Goal: Task Accomplishment & Management: Use online tool/utility

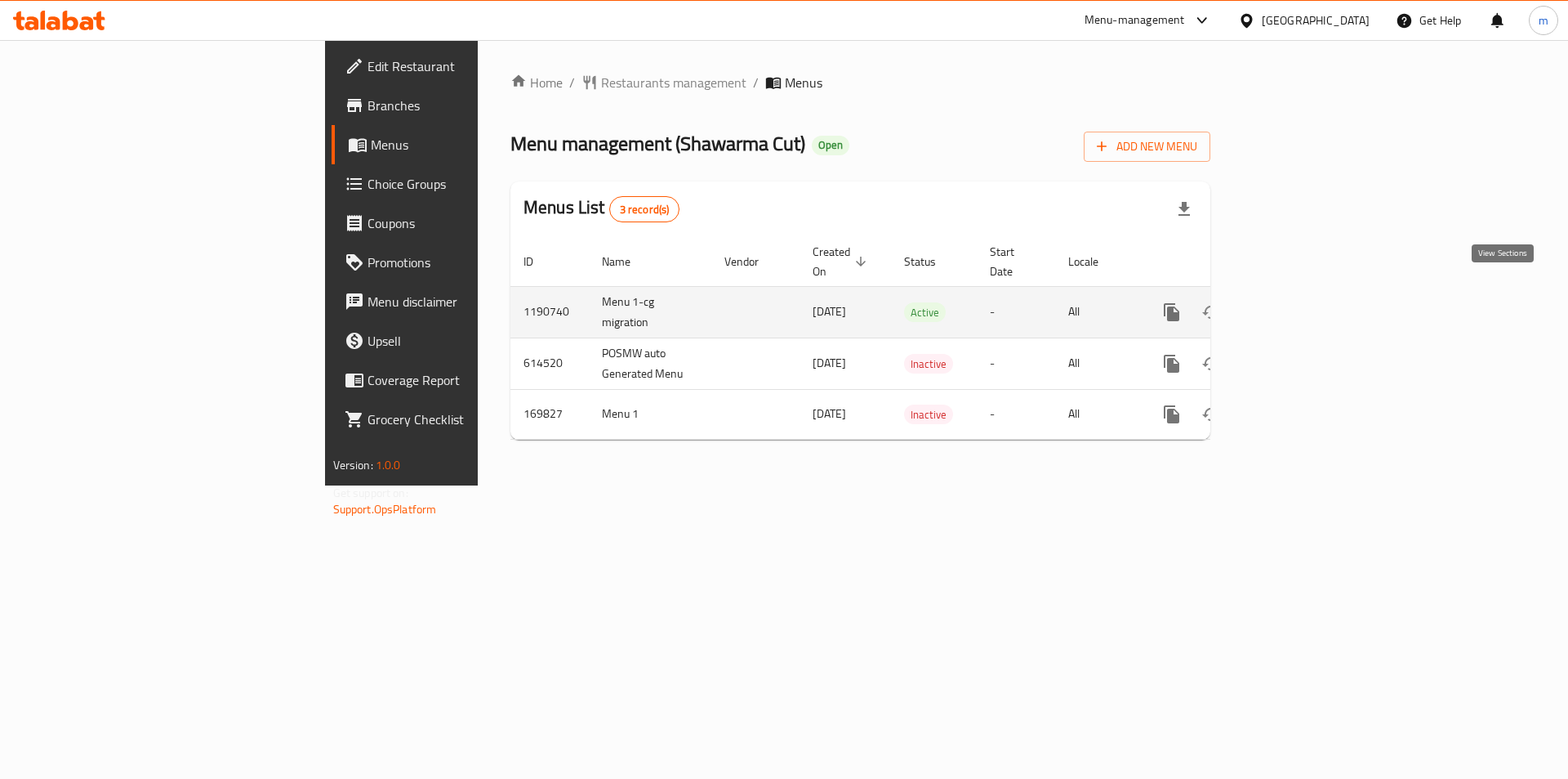
click at [1297, 305] on icon "enhanced table" at bounding box center [1290, 312] width 15 height 15
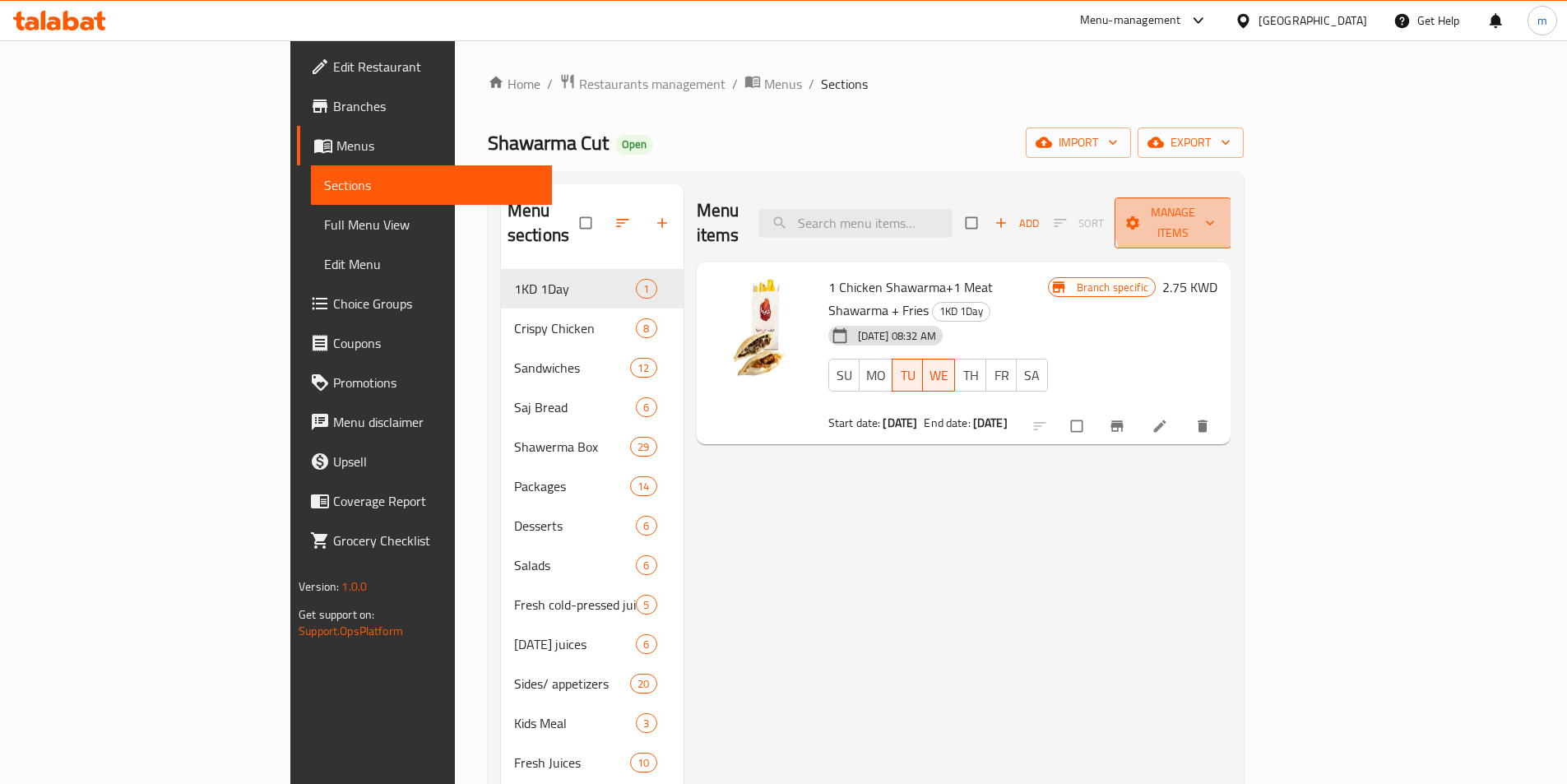
click at [1219, 214] on span "Manage items" at bounding box center [1173, 223] width 90 height 41
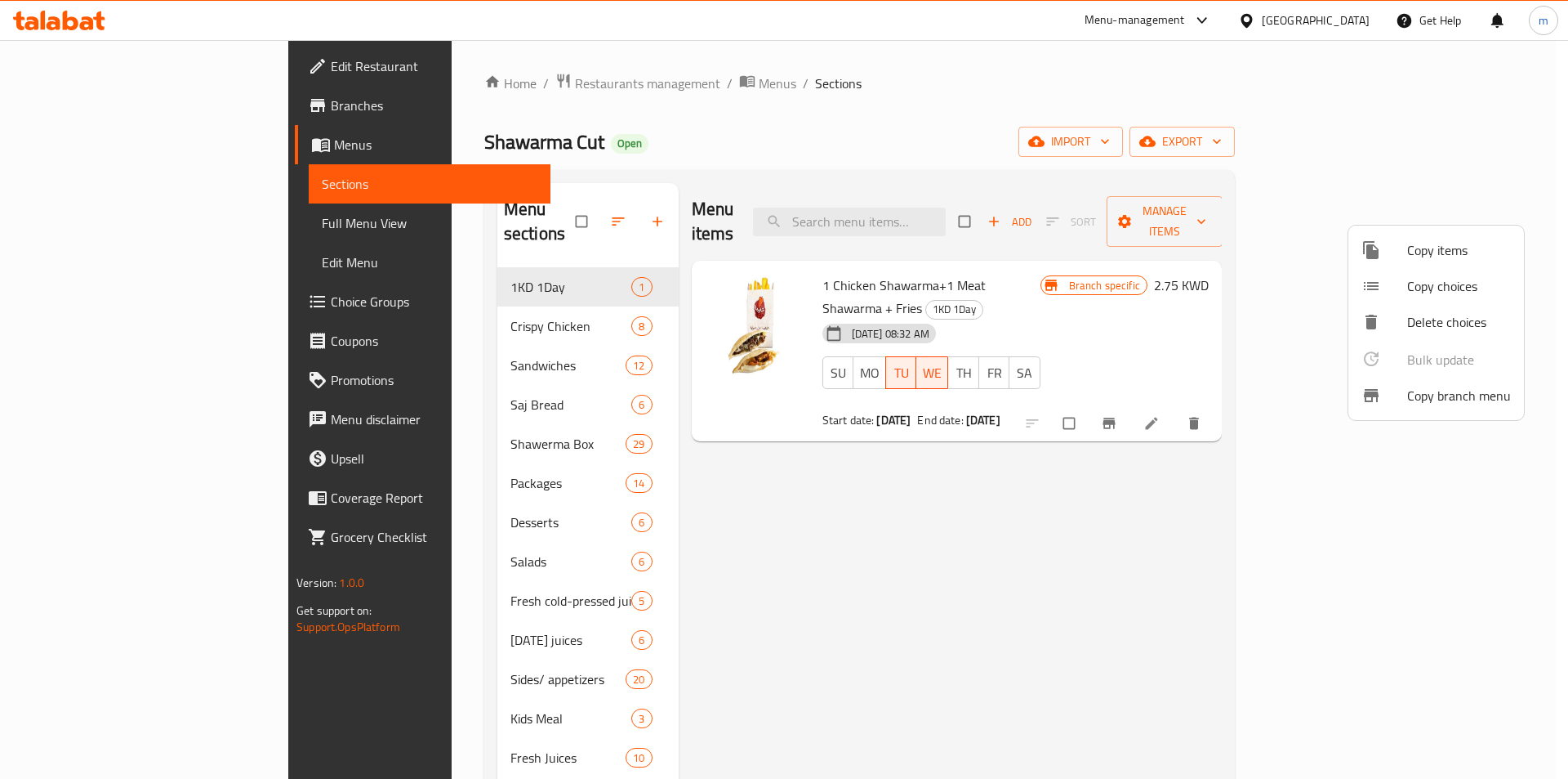
click at [1464, 405] on span "Copy branch menu" at bounding box center [1459, 395] width 104 height 19
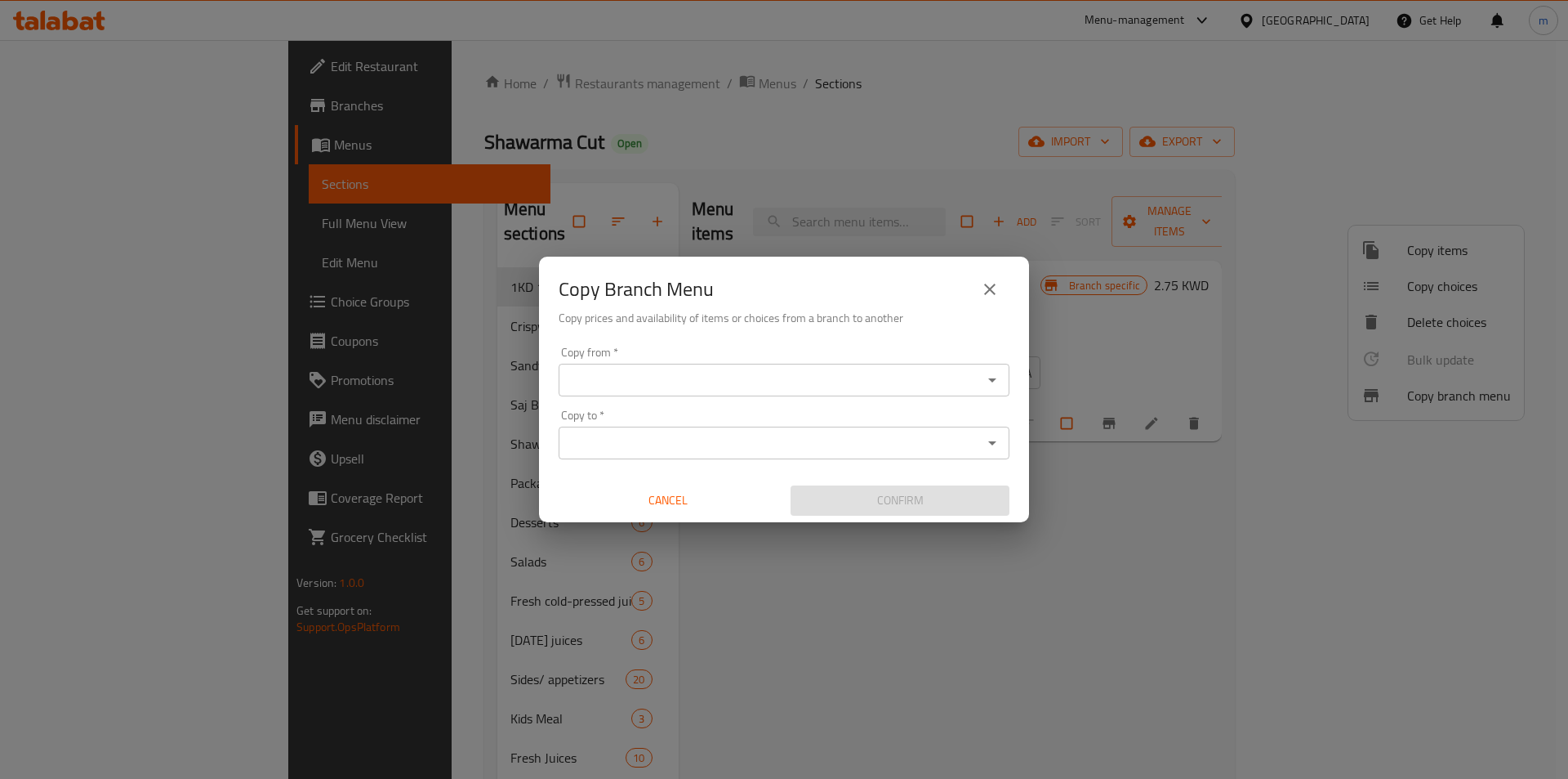
click at [665, 373] on input "Copy from   *" at bounding box center [770, 380] width 414 height 23
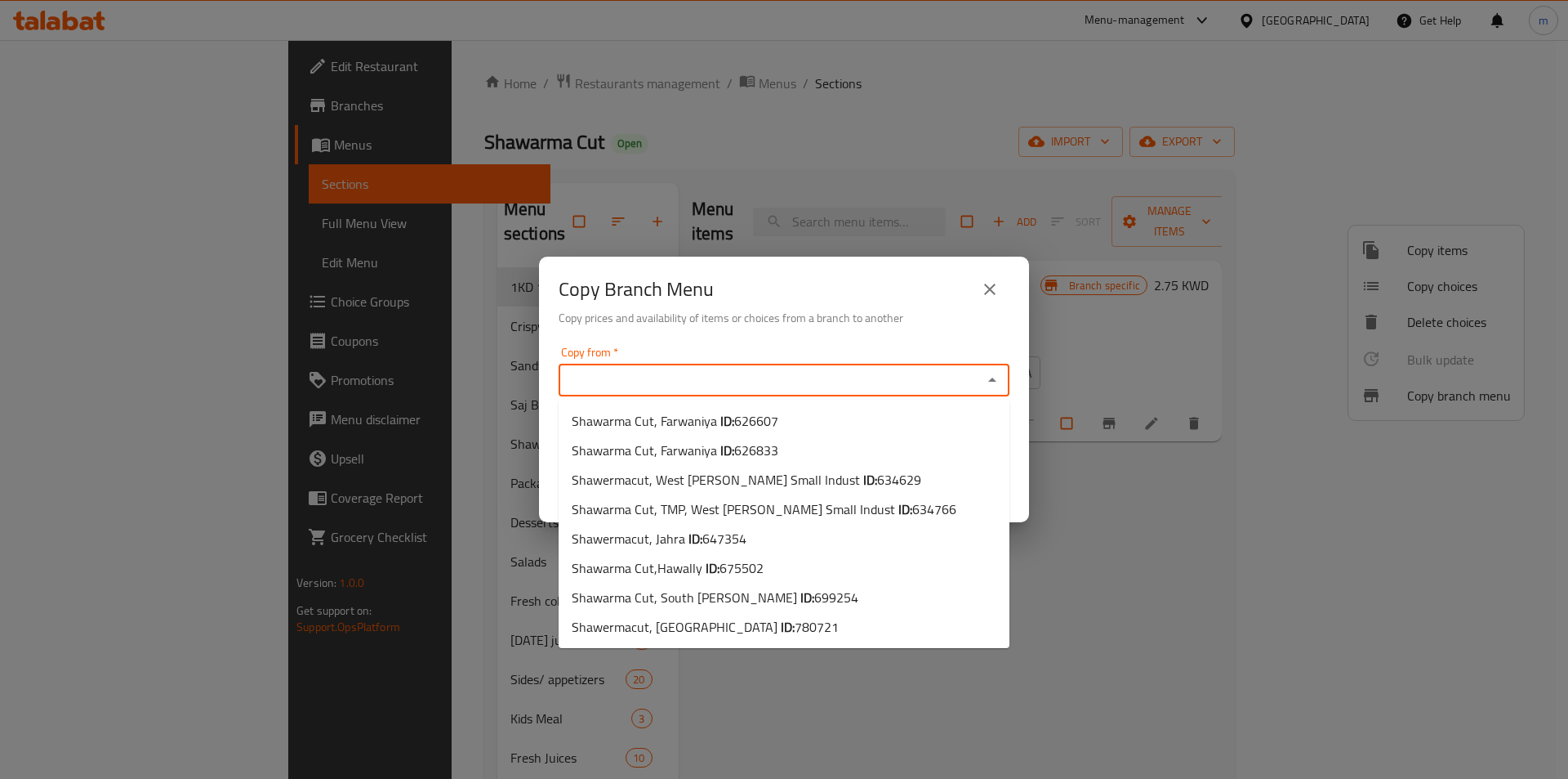
paste input "699254"
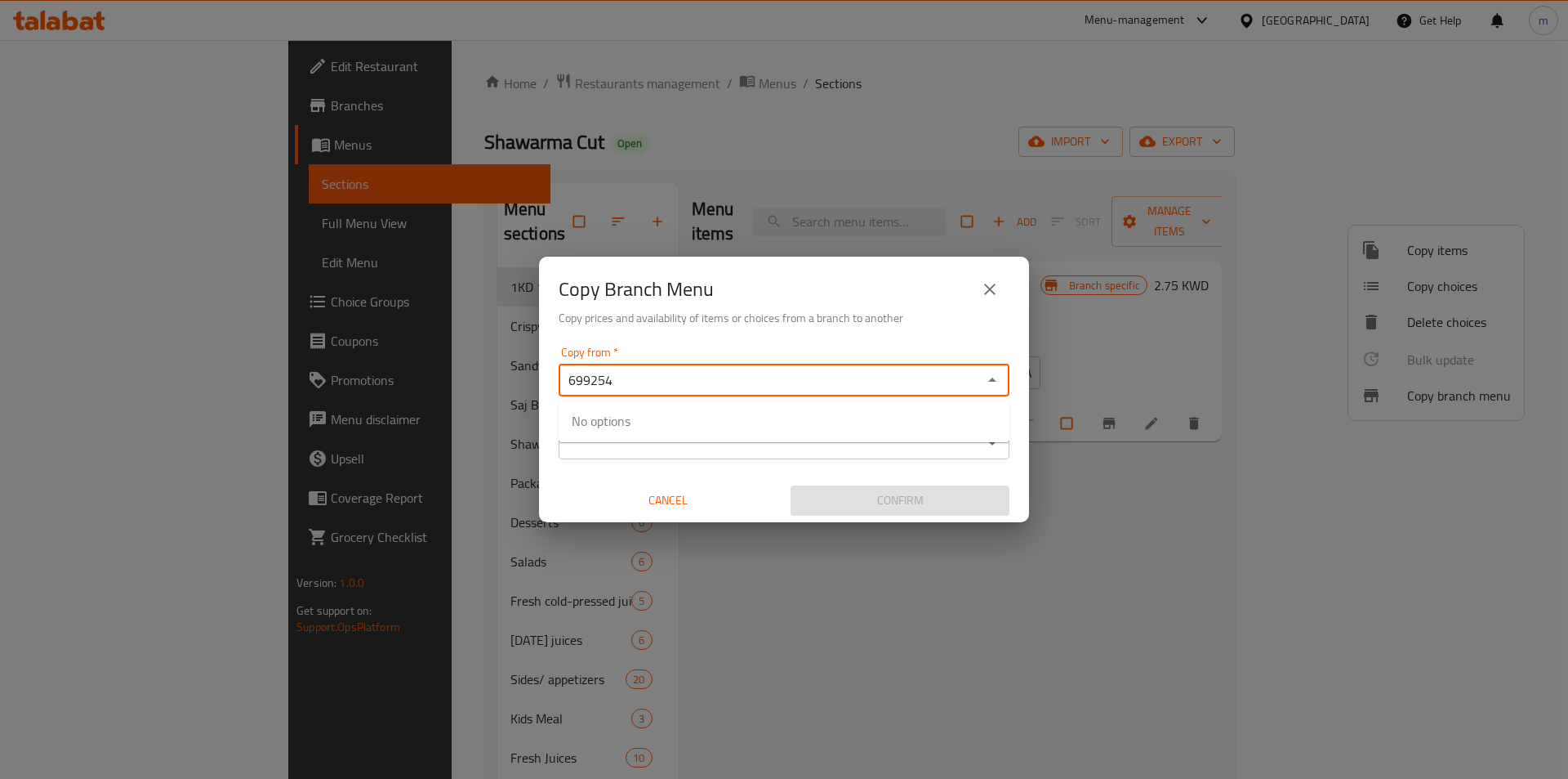
type input "699254"
click at [729, 453] on input "Copy to   *" at bounding box center [770, 443] width 414 height 23
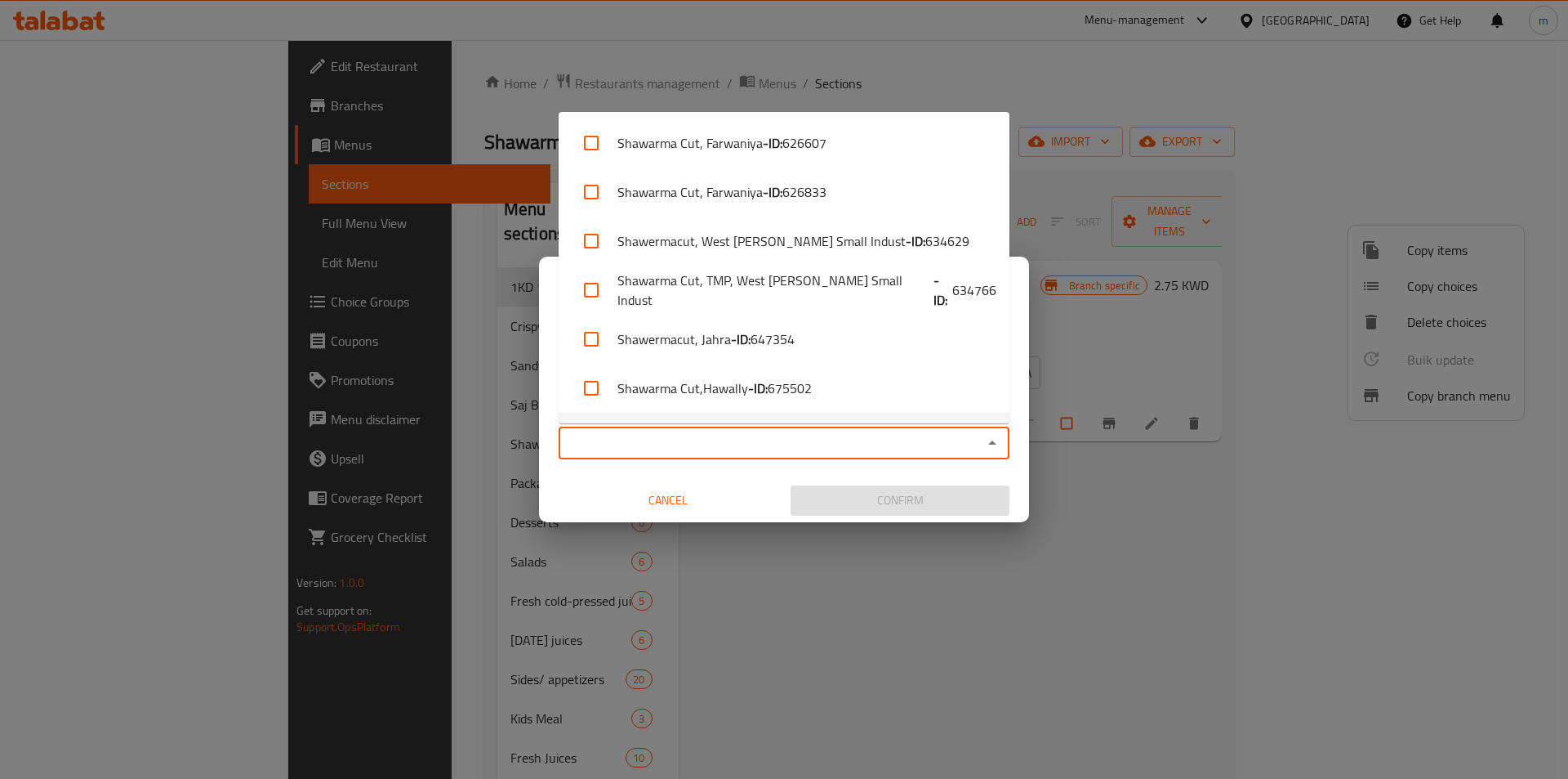
paste input "780721"
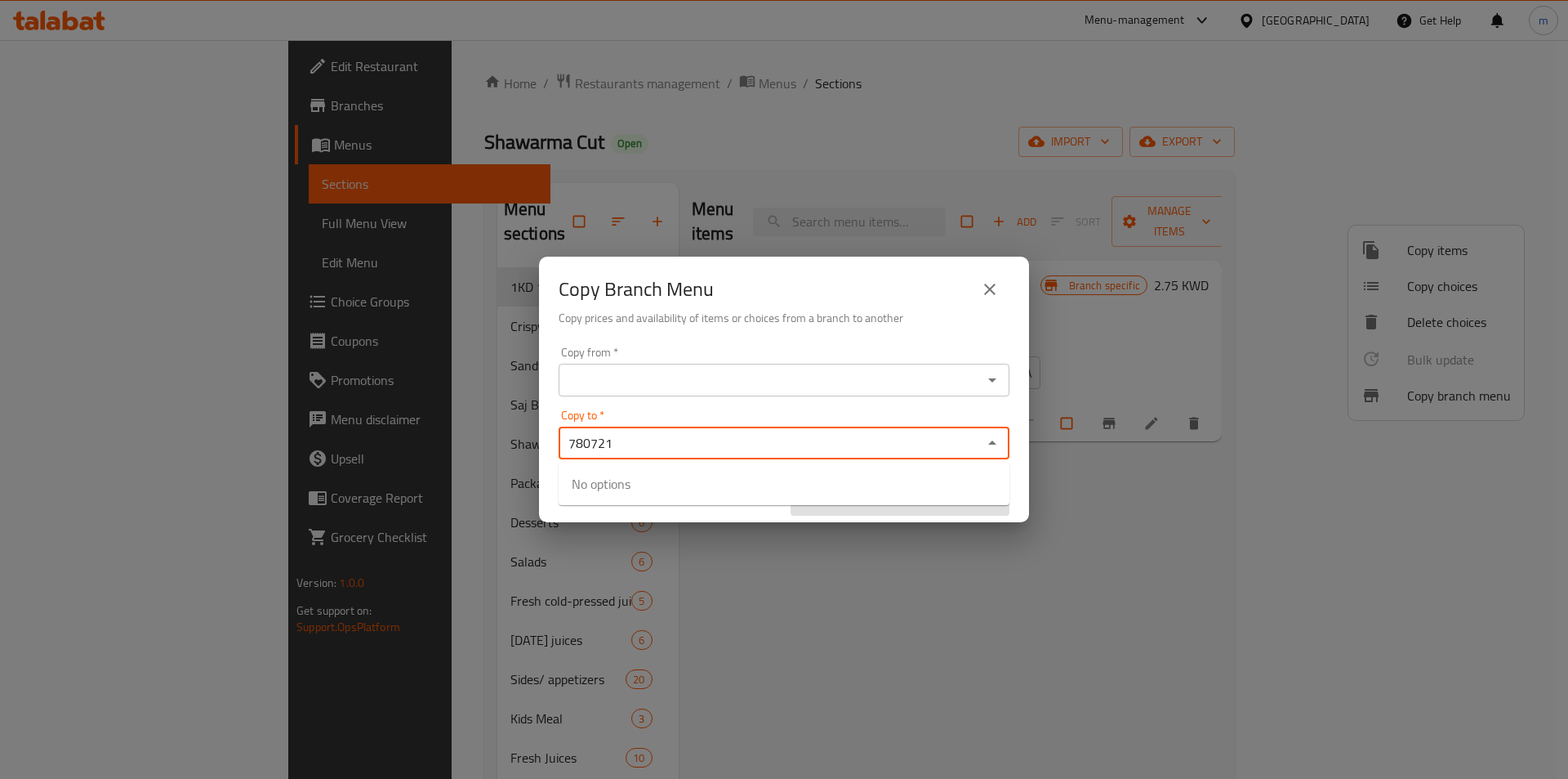
type input "780721"
click at [1134, 545] on div "Copy Branch Menu Copy prices and availability of items or choices from a branch…" at bounding box center [784, 389] width 1568 height 779
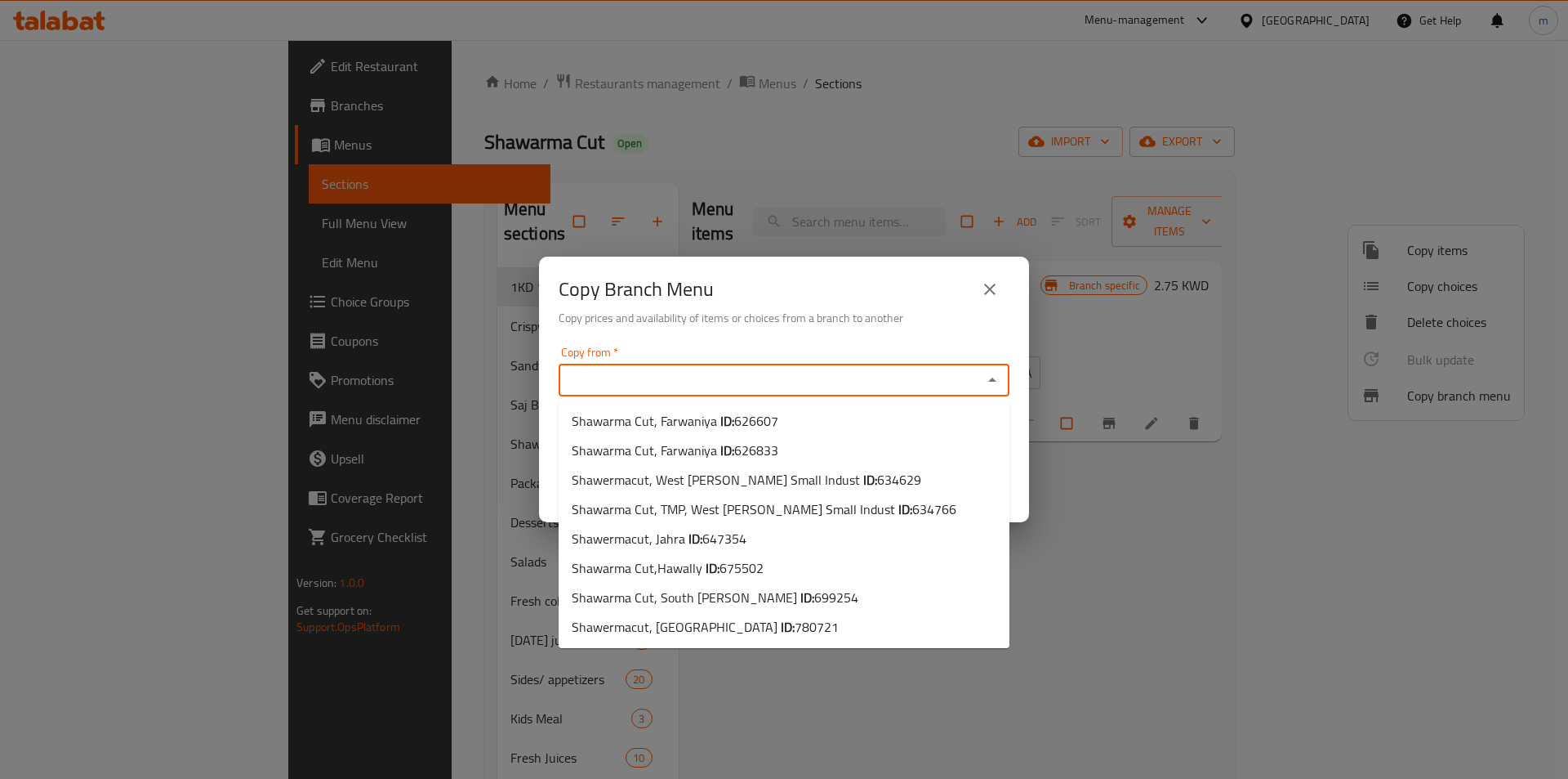
click at [614, 384] on input "Copy from   *" at bounding box center [770, 380] width 414 height 23
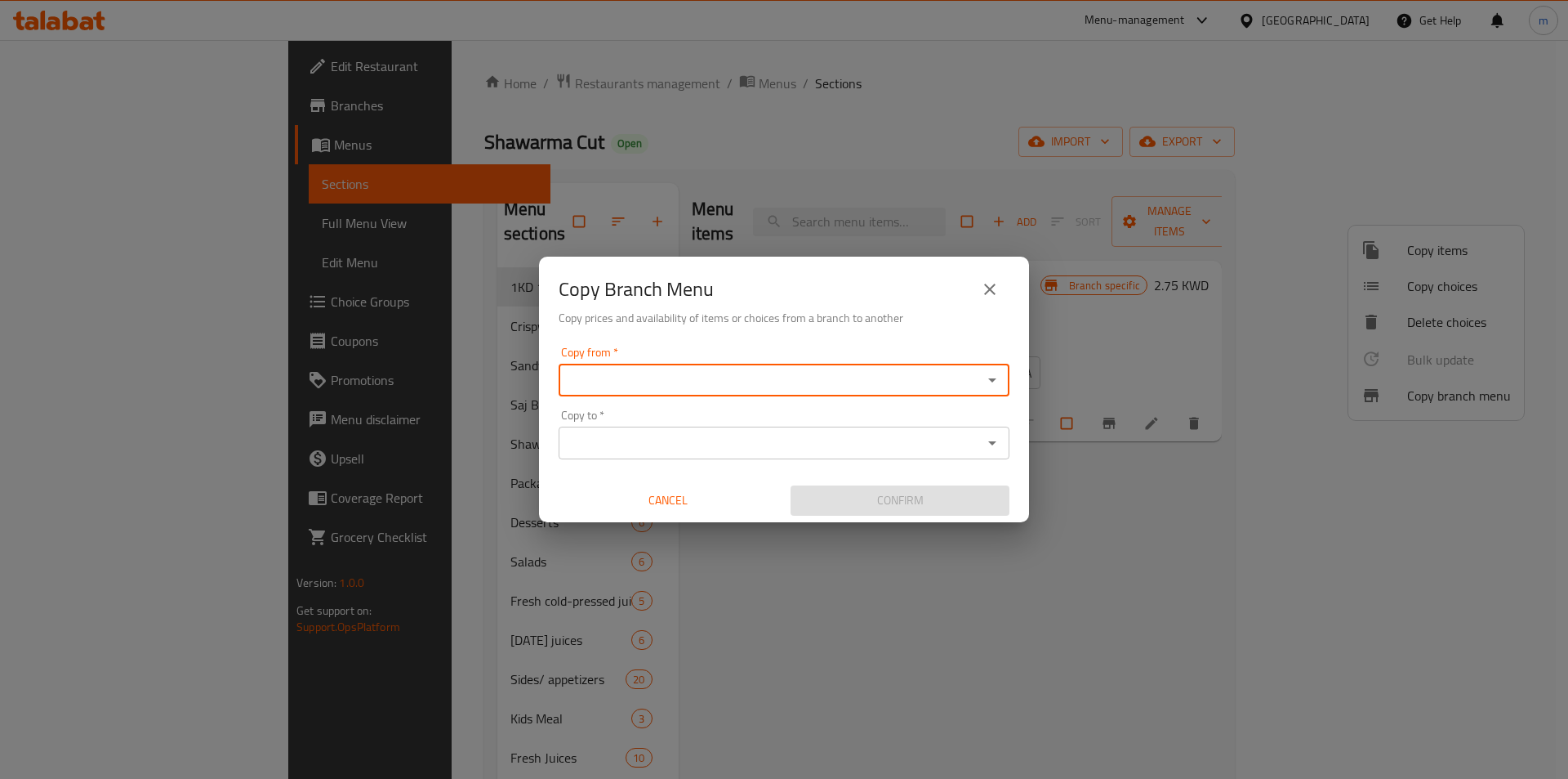
click at [700, 388] on input "Copy from   *" at bounding box center [770, 380] width 414 height 23
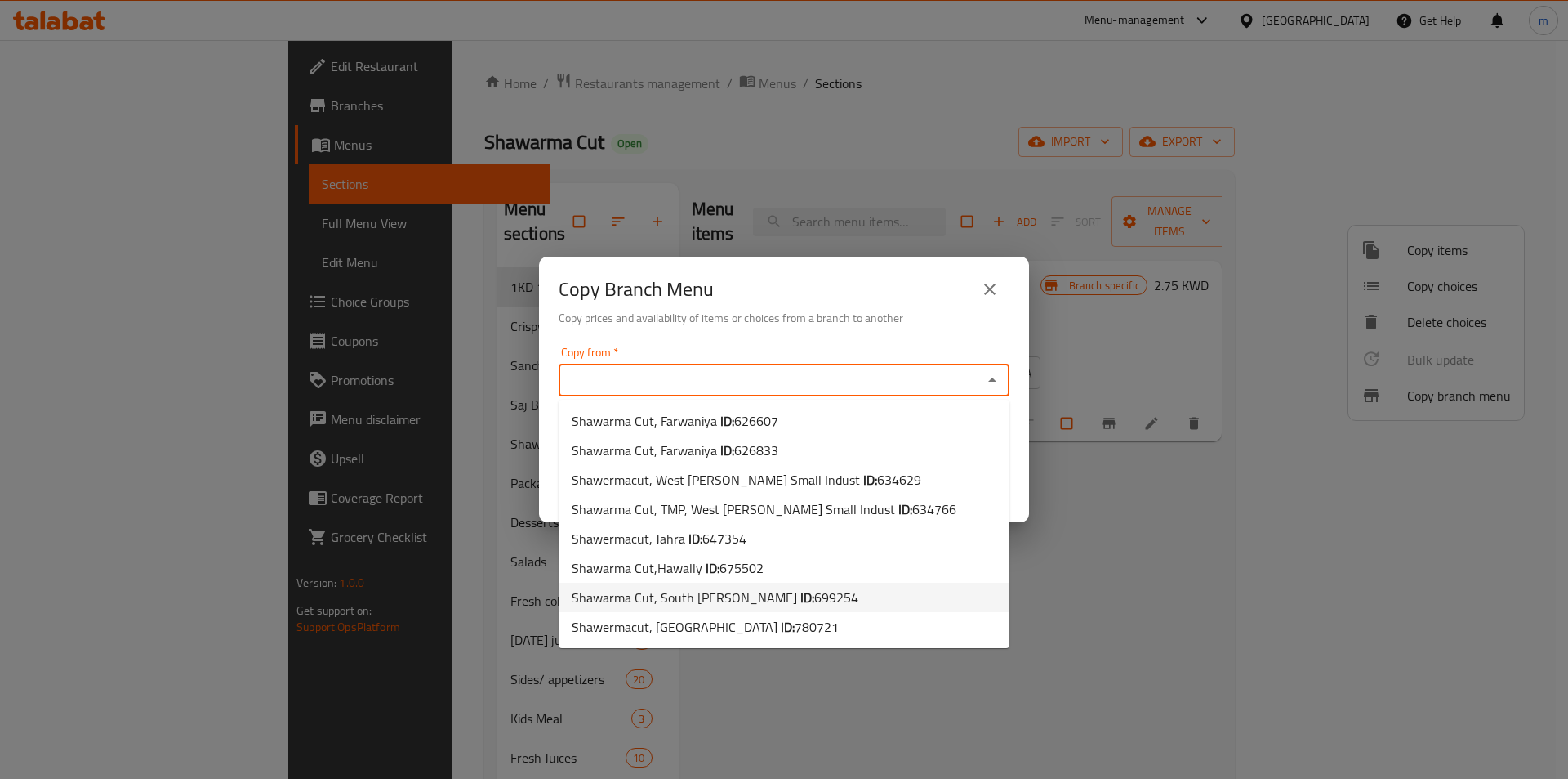
click at [827, 601] on span "699254" at bounding box center [836, 597] width 44 height 25
type input "Shawarma Cut, South Abdullah Al Mubarak"
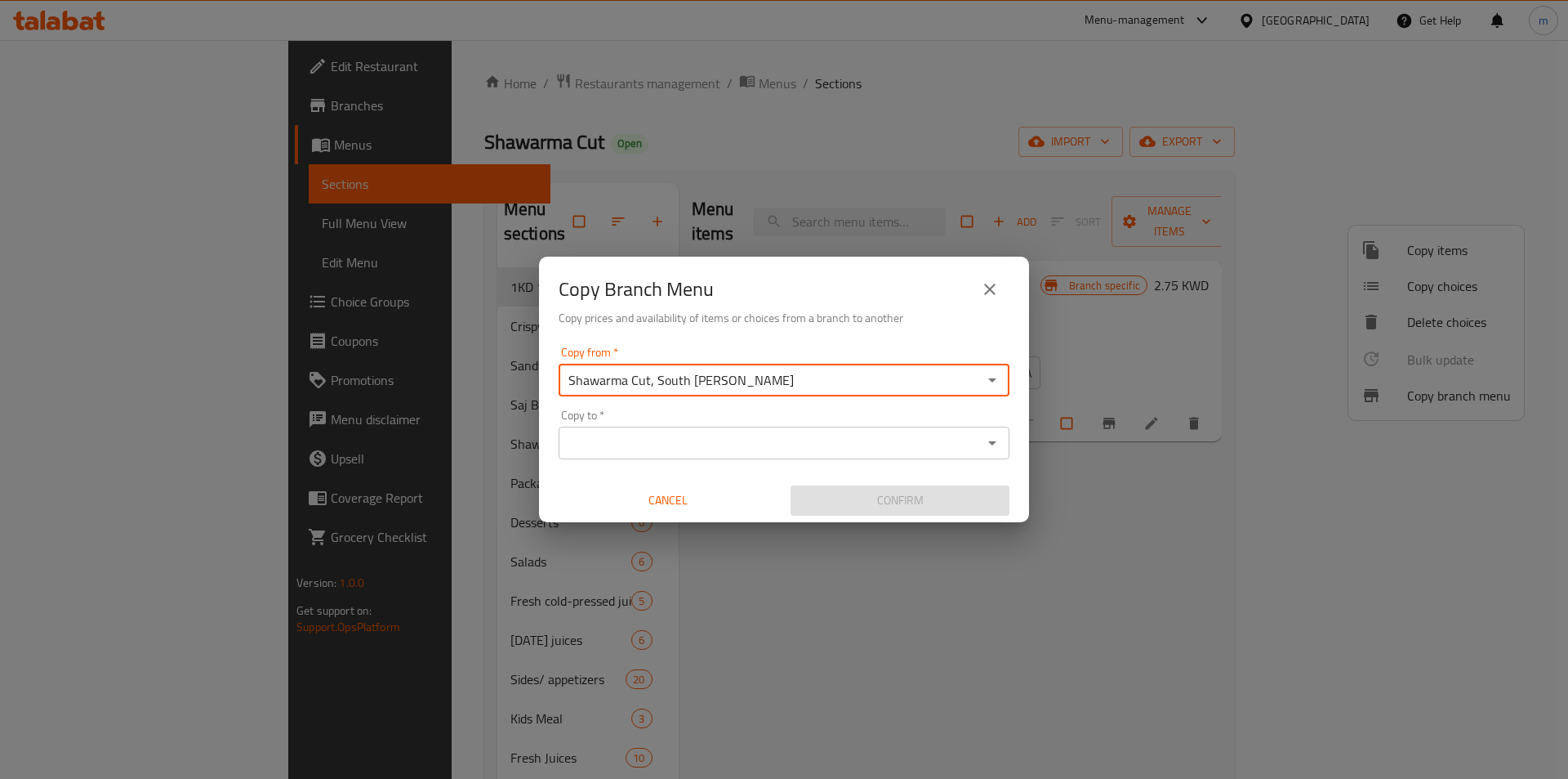
click at [827, 450] on input "Copy to   *" at bounding box center [770, 443] width 414 height 23
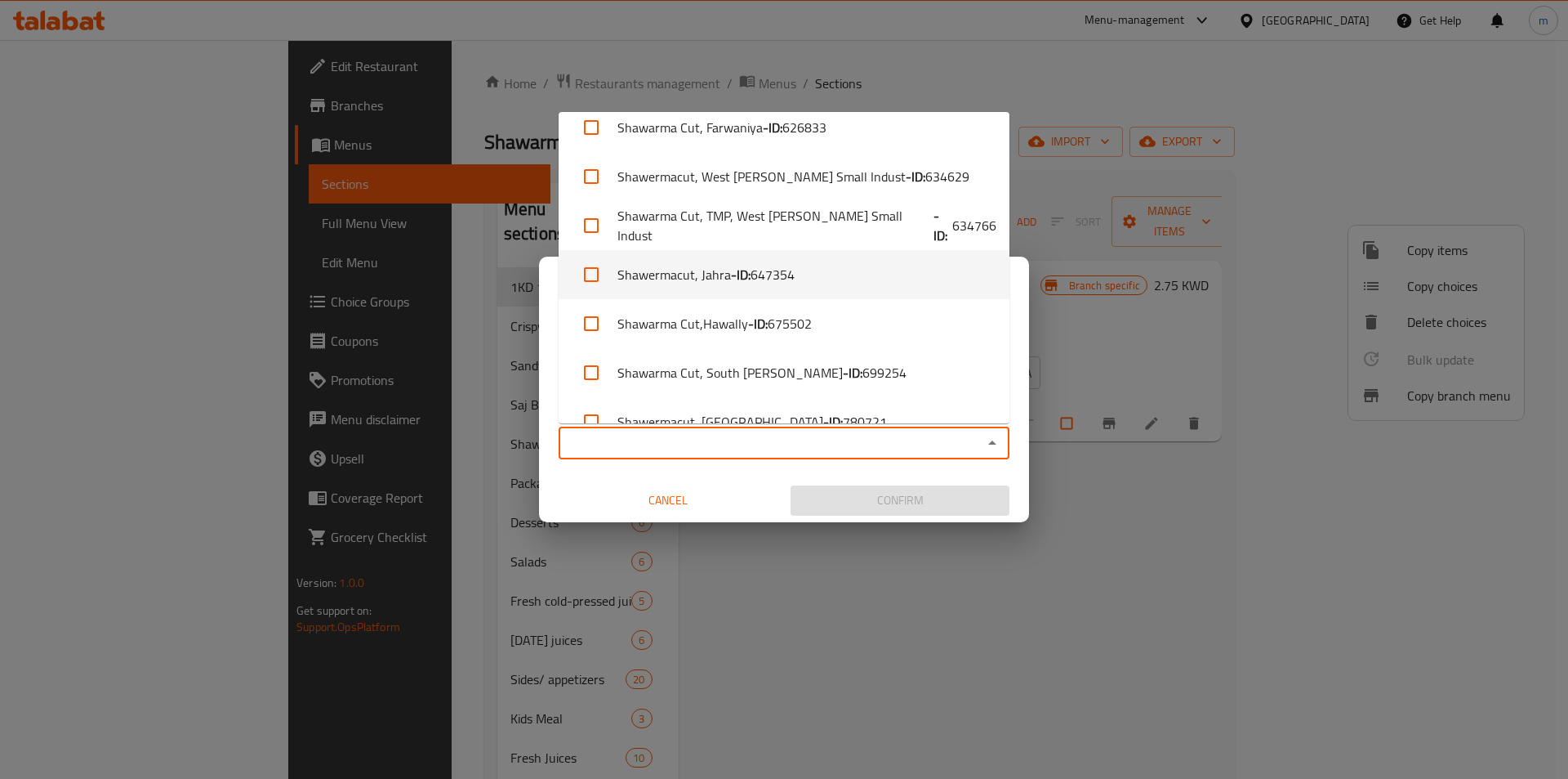
scroll to position [94, 0]
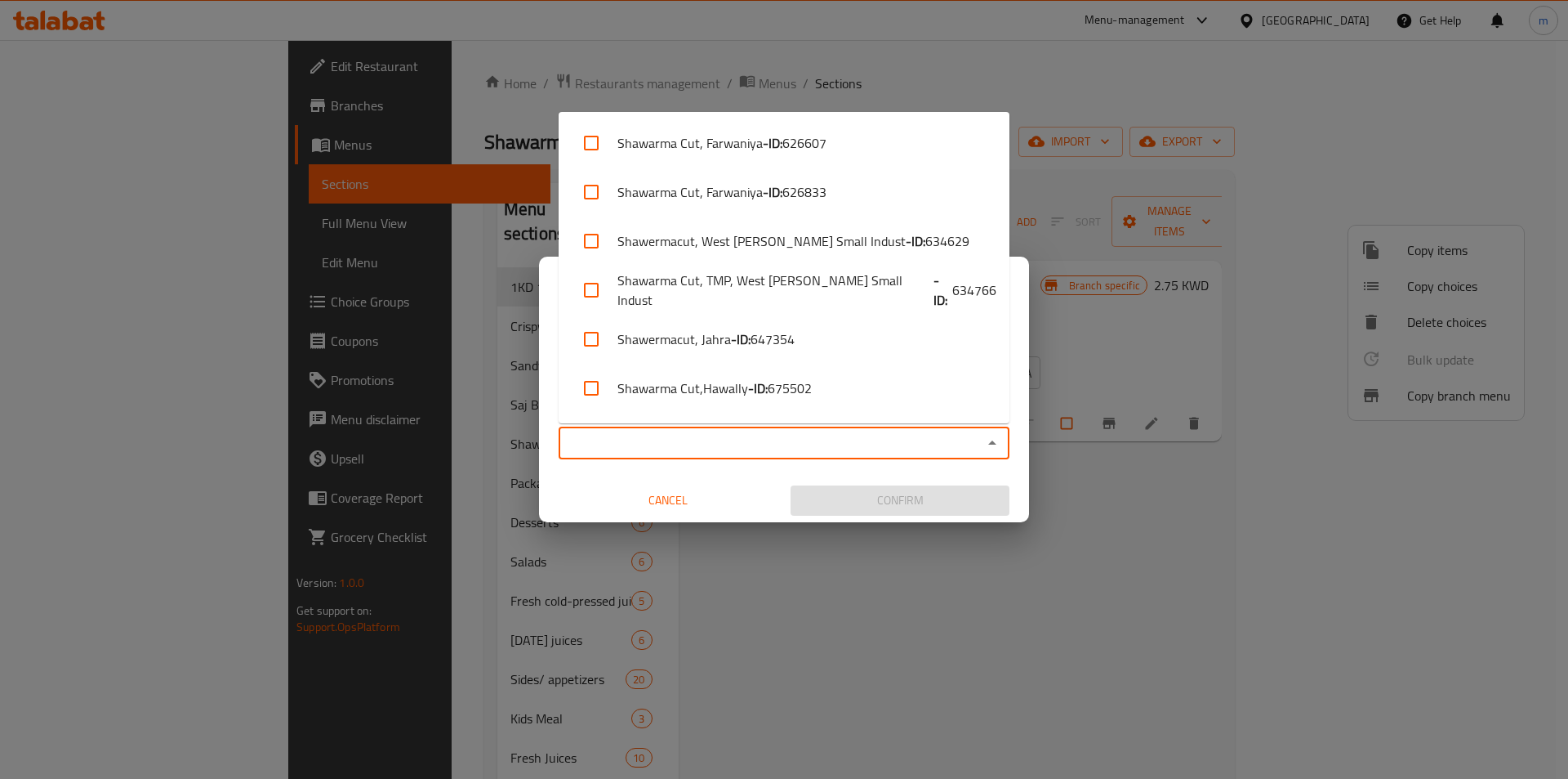
click at [767, 441] on input "Copy to   *" at bounding box center [770, 443] width 414 height 23
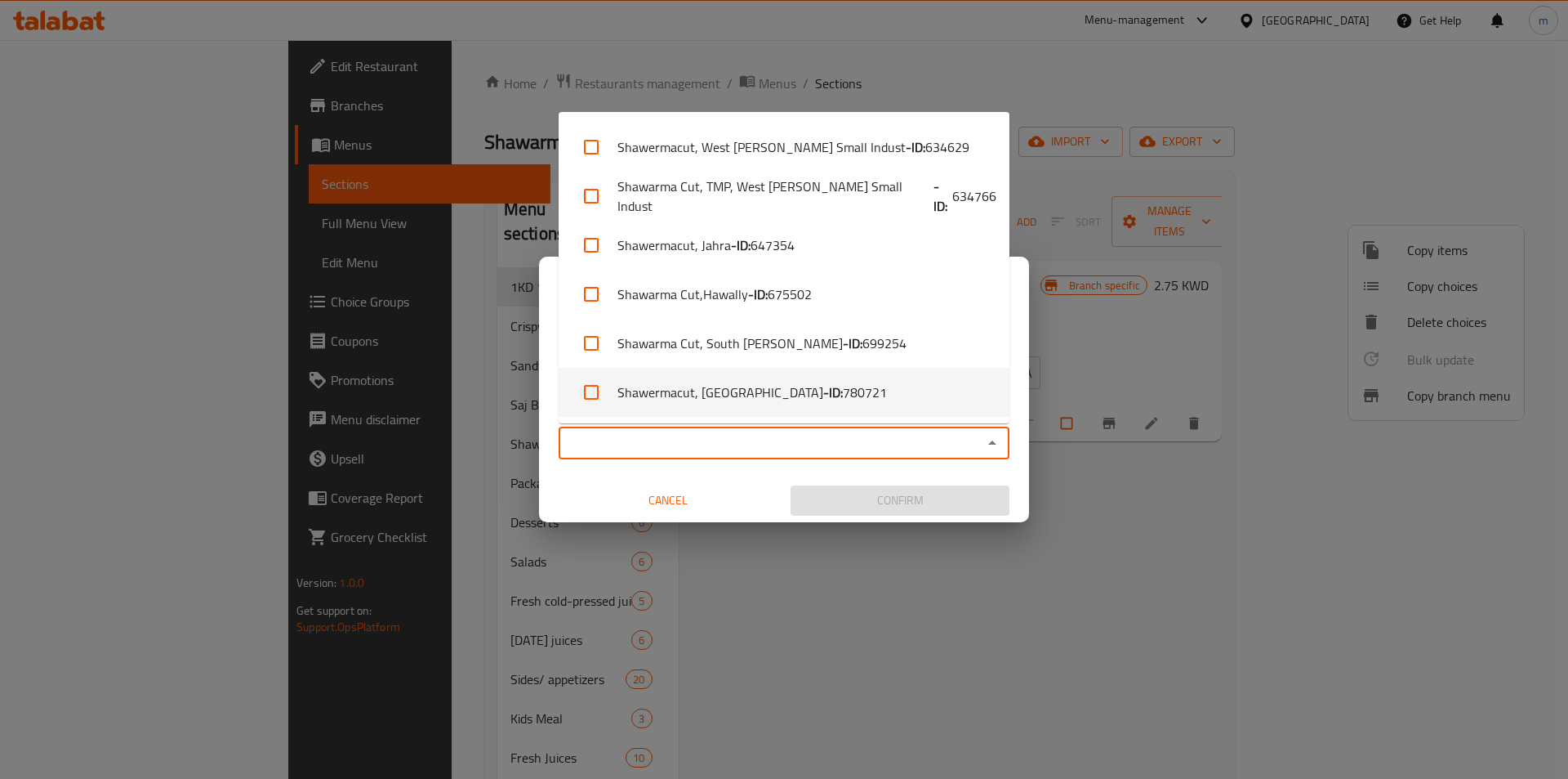
click at [843, 389] on span "780721" at bounding box center [866, 393] width 44 height 19
checkbox input "true"
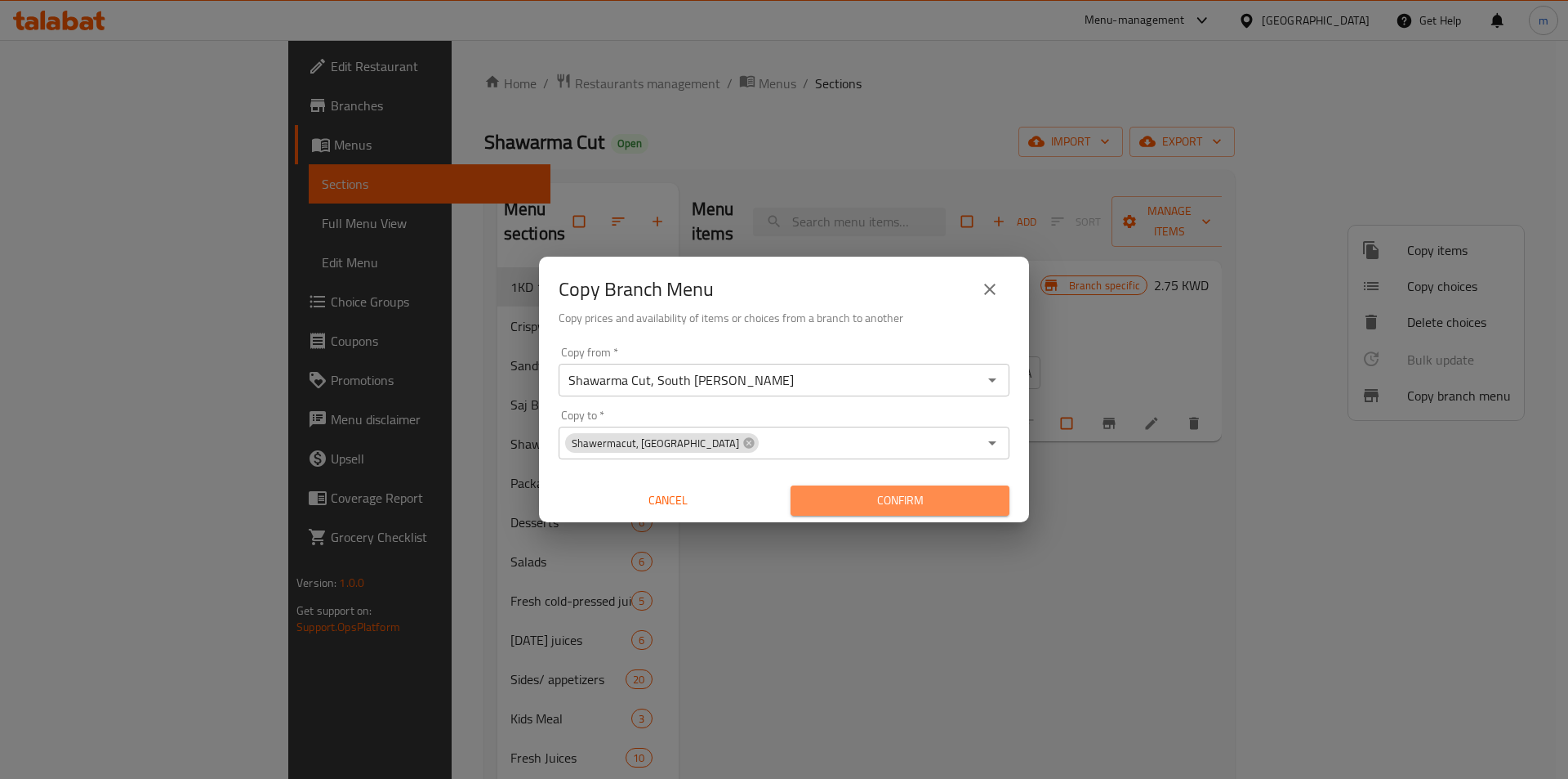
click at [885, 508] on span "Confirm" at bounding box center [900, 500] width 193 height 20
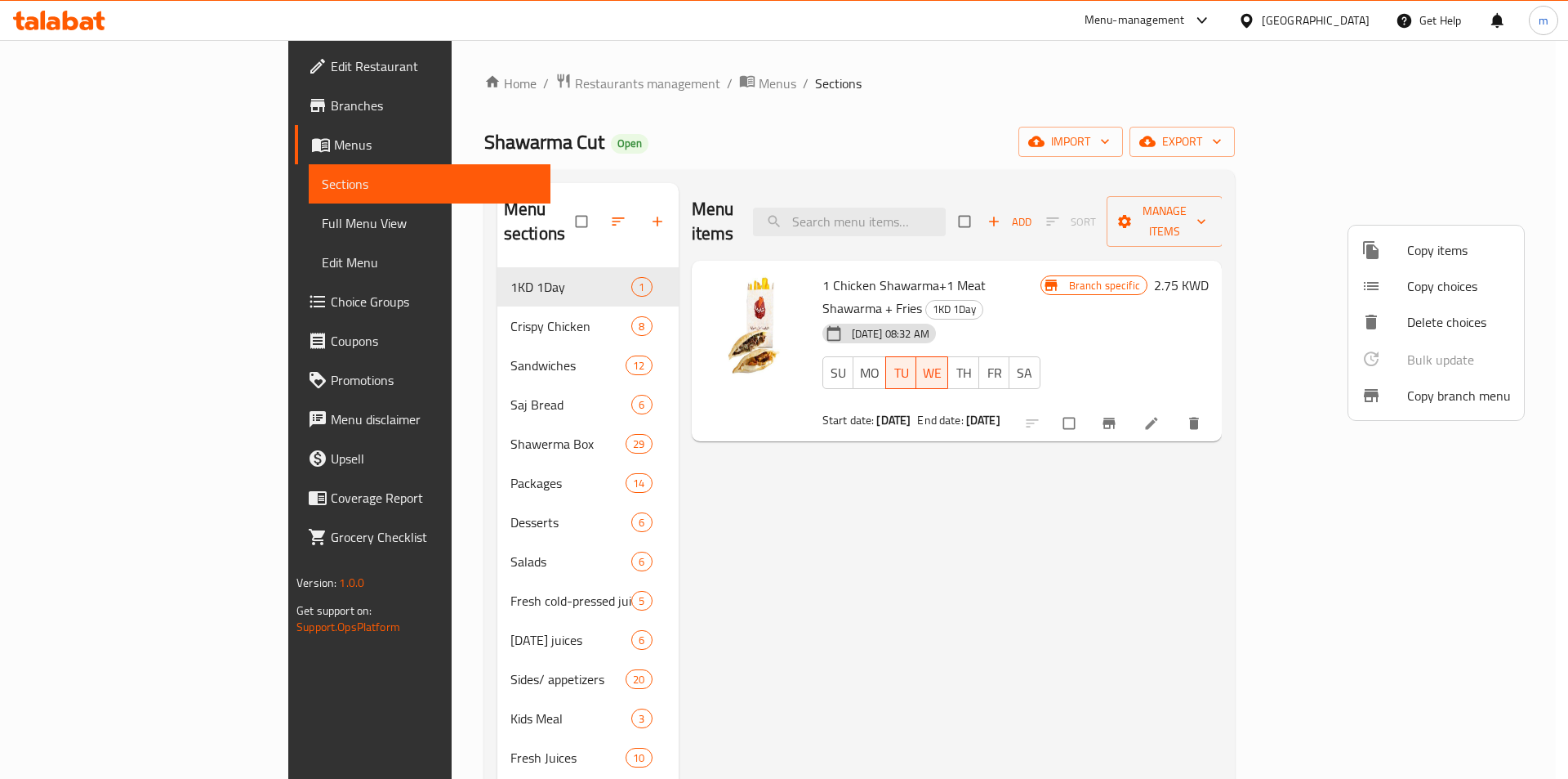
click at [48, 178] on div at bounding box center [784, 389] width 1568 height 779
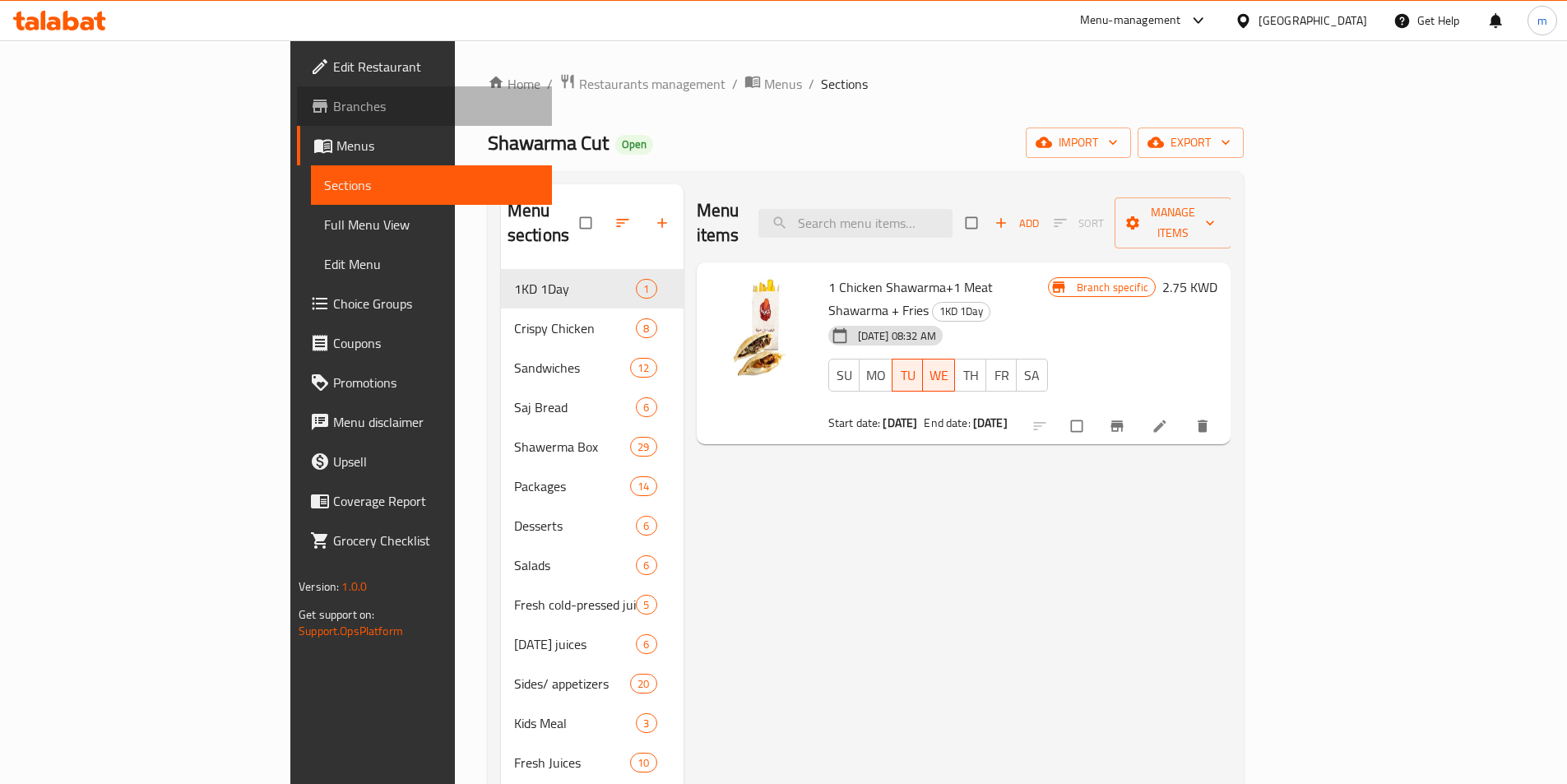
click at [333, 110] on span "Branches" at bounding box center [435, 106] width 206 height 20
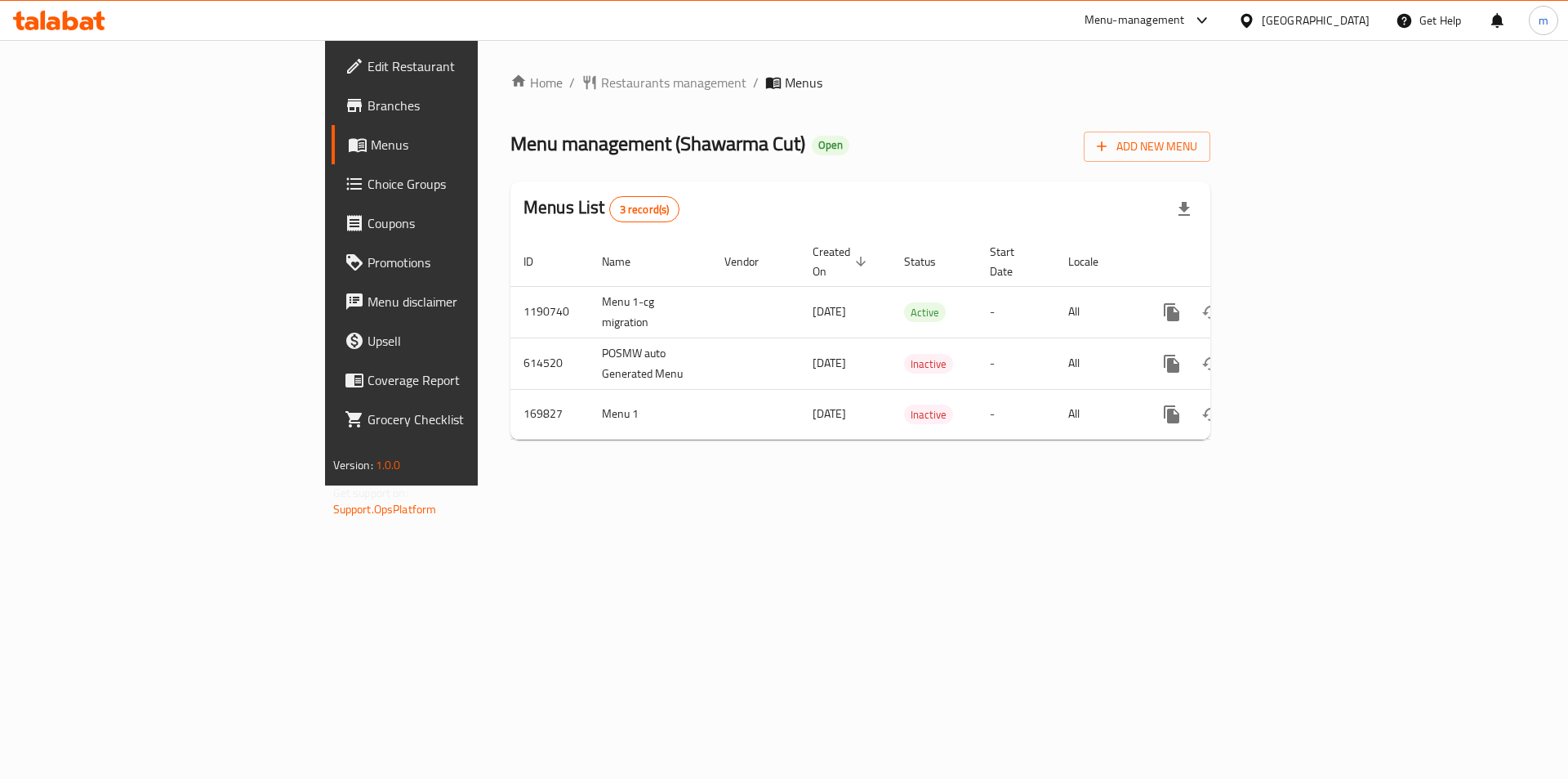
click at [368, 67] on span "Edit Restaurant" at bounding box center [470, 66] width 206 height 19
